Goal: Information Seeking & Learning: Learn about a topic

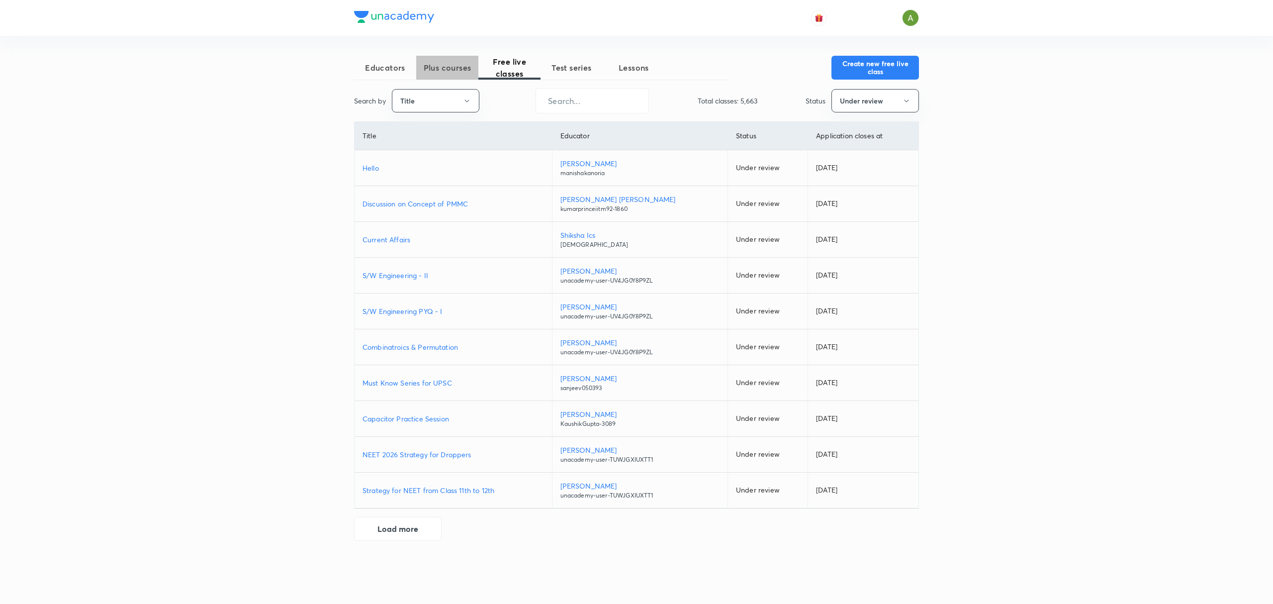
drag, startPoint x: 0, startPoint y: 0, endPoint x: 442, endPoint y: 69, distance: 446.9
click at [442, 69] on span "Plus courses" at bounding box center [447, 68] width 62 height 12
